Goal: Navigation & Orientation: Find specific page/section

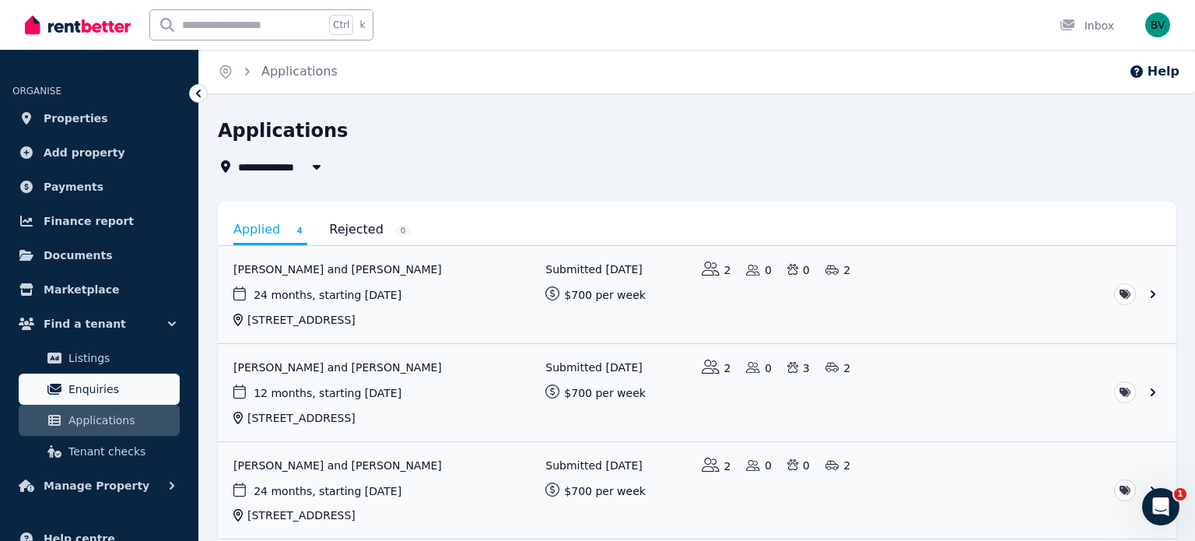
click at [115, 399] on link "Enquiries" at bounding box center [99, 388] width 161 height 31
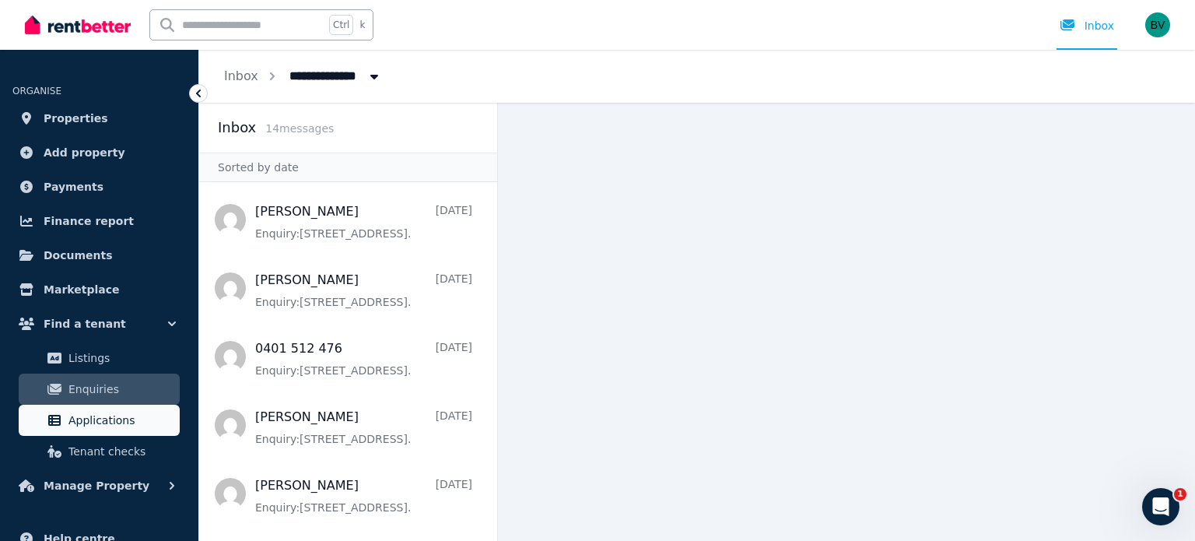
click at [112, 425] on span "Applications" at bounding box center [120, 420] width 105 height 19
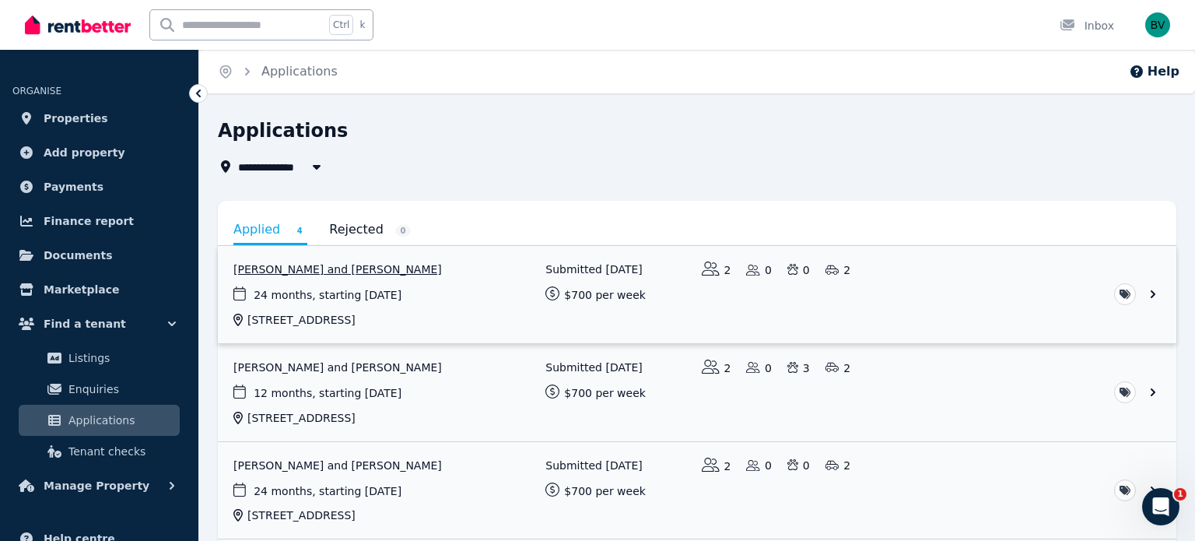
click at [505, 299] on link "View application: Peter Morunga and Michelle Pokai" at bounding box center [697, 294] width 958 height 97
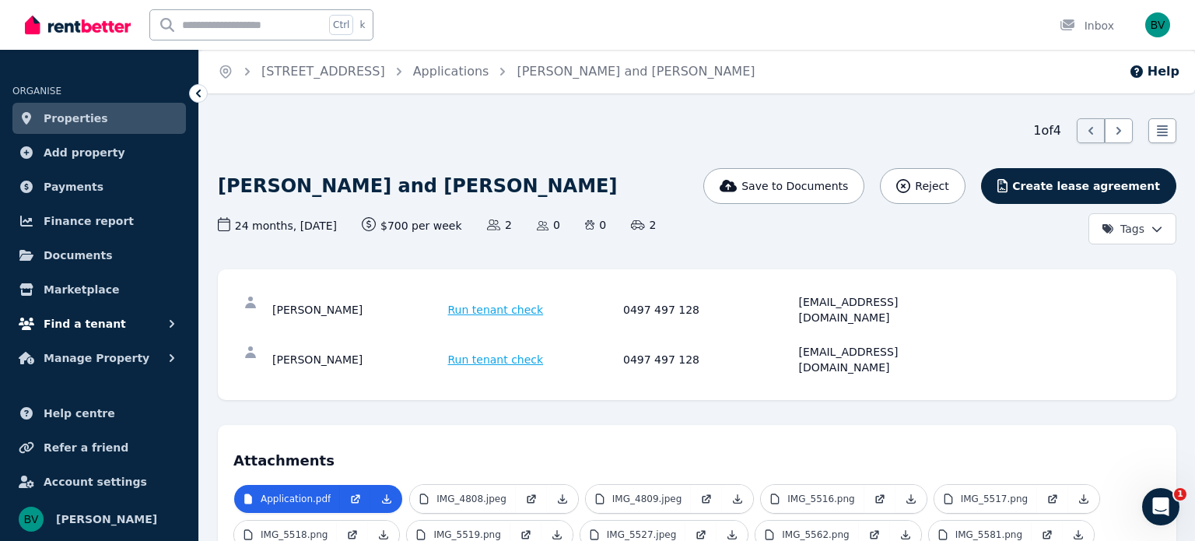
click at [148, 326] on button "Find a tenant" at bounding box center [98, 323] width 173 height 31
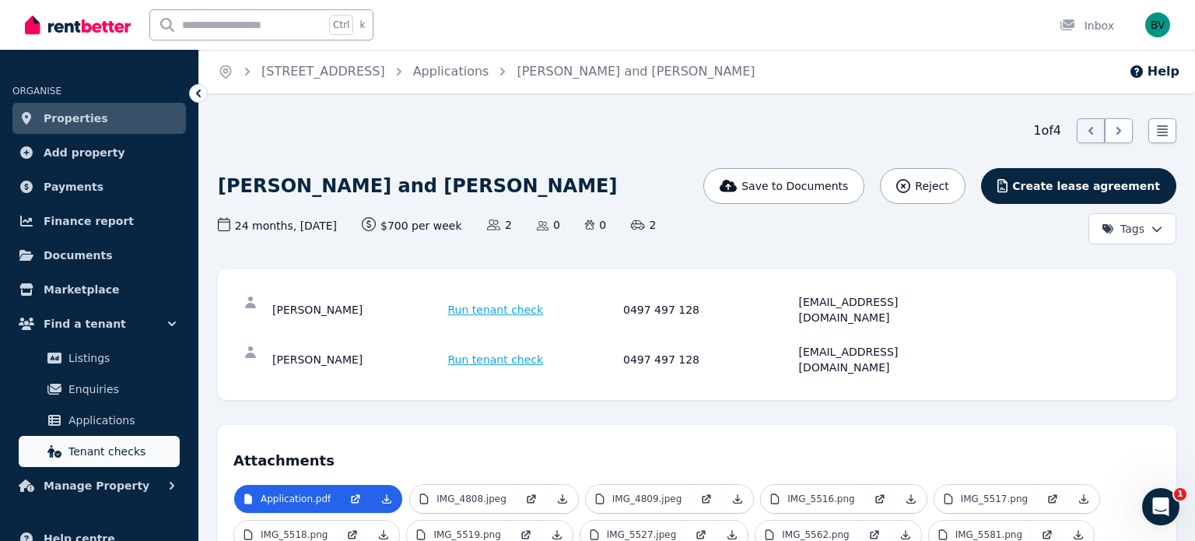
click at [110, 436] on link "Tenant checks" at bounding box center [99, 451] width 161 height 31
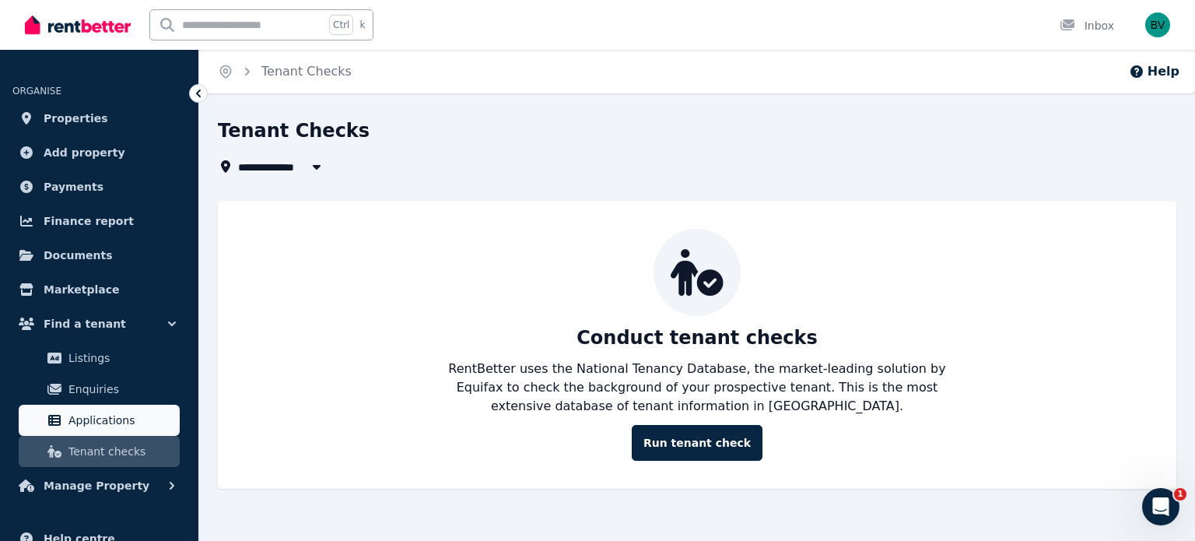
click at [113, 416] on span "Applications" at bounding box center [120, 420] width 105 height 19
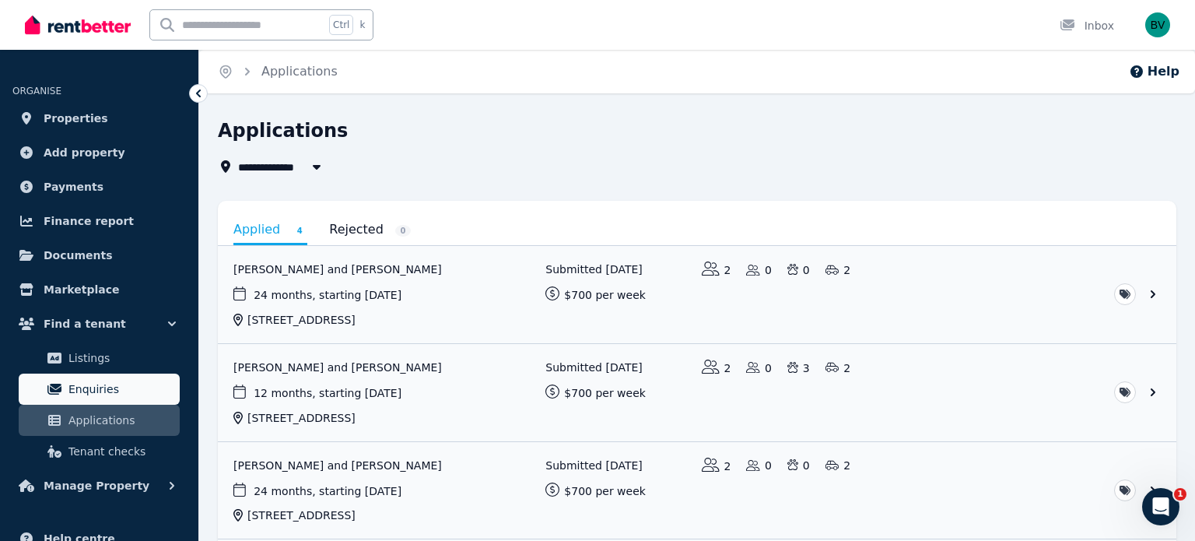
click at [104, 395] on span "Enquiries" at bounding box center [120, 389] width 105 height 19
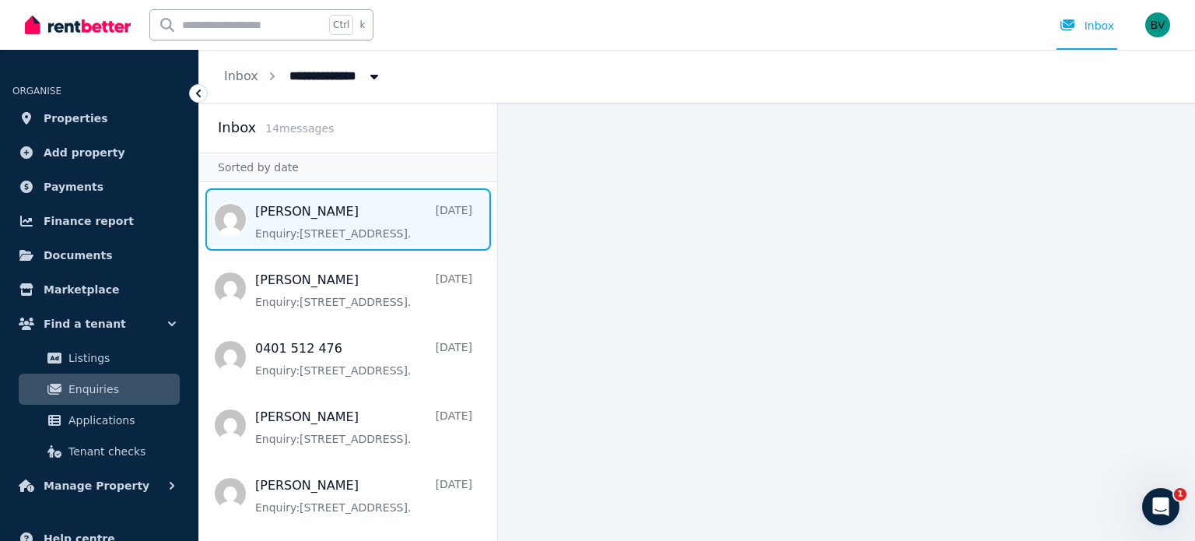
click at [274, 227] on span "Message list" at bounding box center [348, 219] width 298 height 62
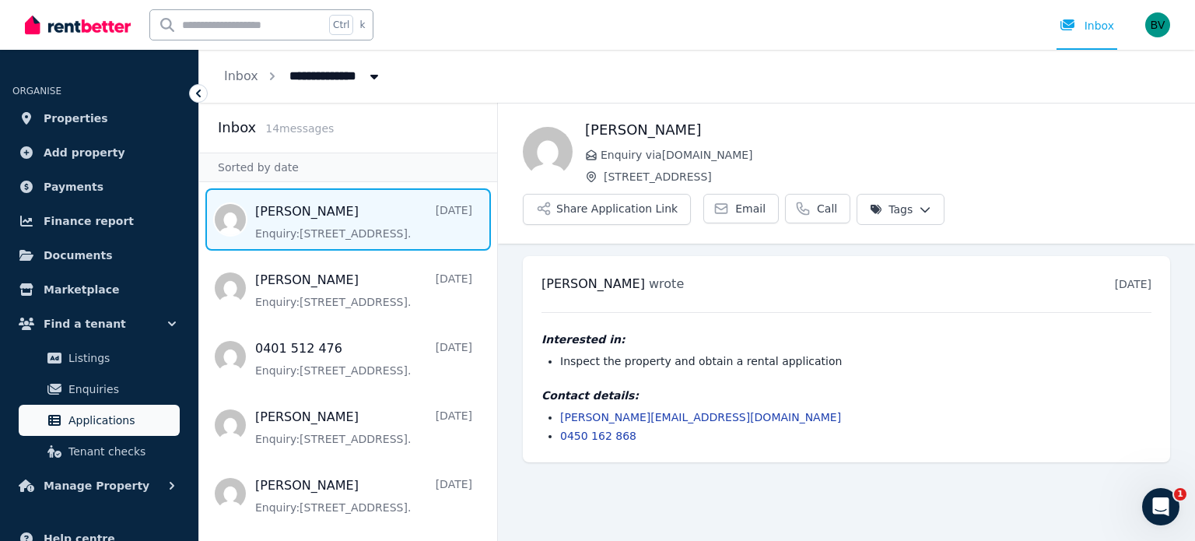
click at [106, 411] on span "Applications" at bounding box center [120, 420] width 105 height 19
